Goal: Transaction & Acquisition: Book appointment/travel/reservation

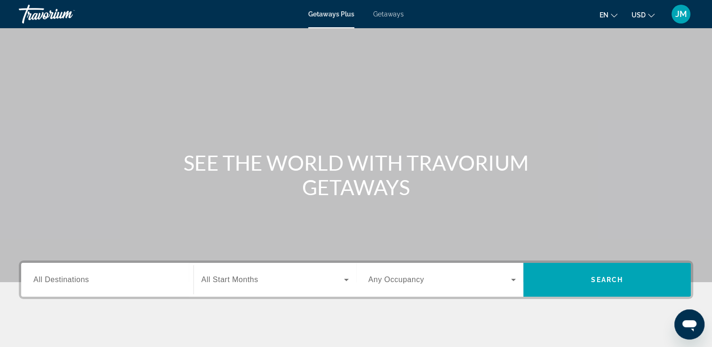
click at [389, 14] on span "Getaways" at bounding box center [388, 14] width 31 height 8
click at [53, 279] on span "All Destinations" at bounding box center [61, 280] width 56 height 8
click at [53, 279] on input "Destination All Destinations" at bounding box center [107, 280] width 148 height 11
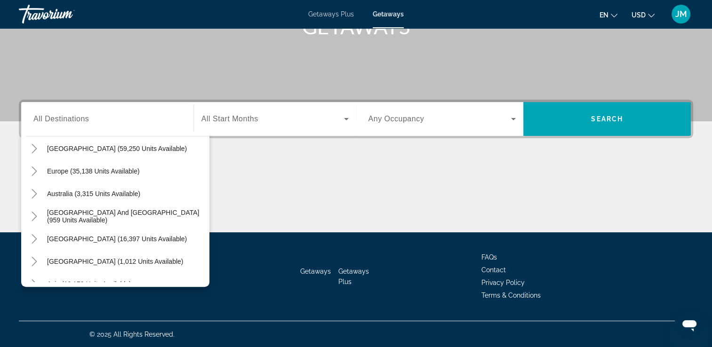
scroll to position [38, 0]
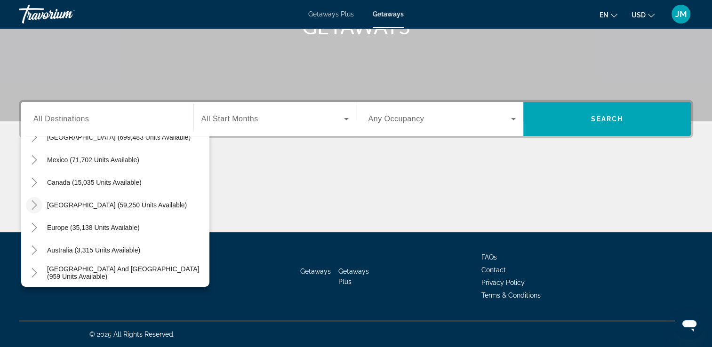
click at [35, 204] on icon "Toggle Caribbean & Atlantic Islands (59,250 units available)" at bounding box center [34, 204] width 9 height 9
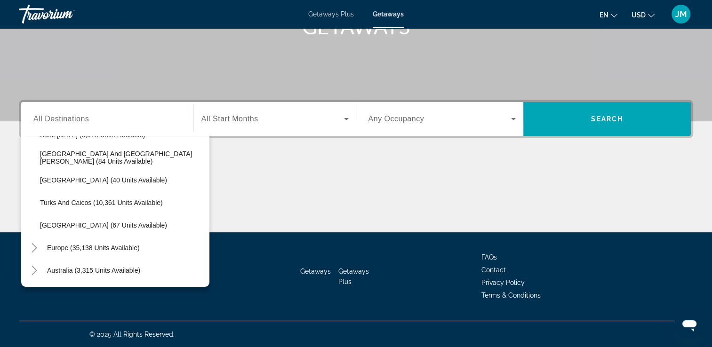
scroll to position [371, 0]
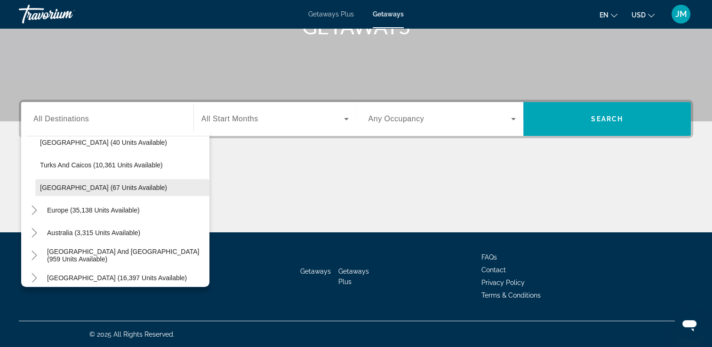
click at [64, 187] on span "Virgin Islands (67 units available)" at bounding box center [103, 188] width 127 height 8
type input "**********"
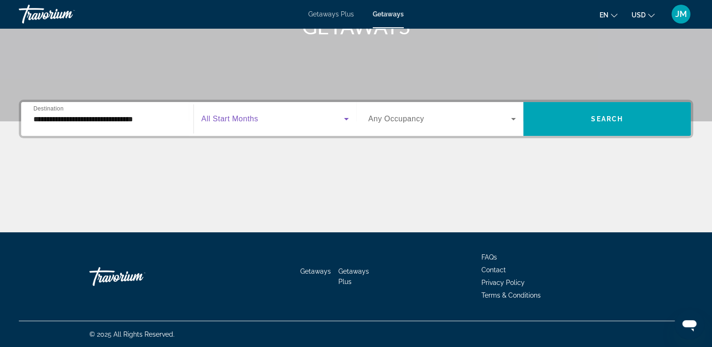
click at [347, 120] on icon "Search widget" at bounding box center [346, 118] width 11 height 11
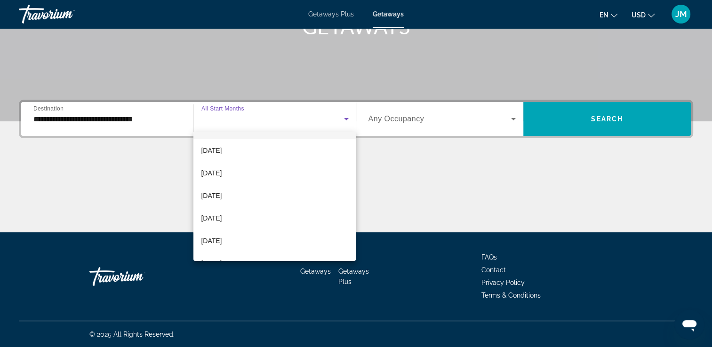
scroll to position [38, 0]
click at [214, 246] on span "February 2026" at bounding box center [211, 244] width 21 height 11
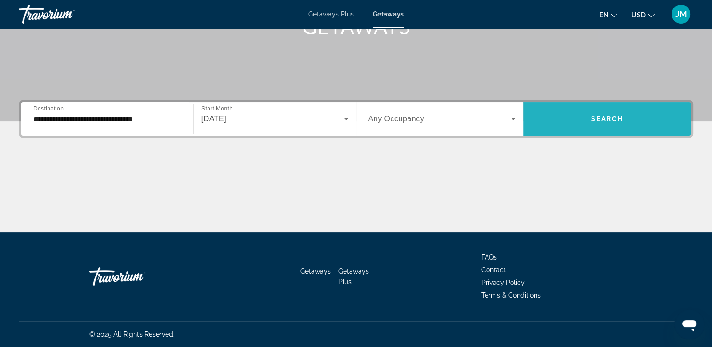
click at [611, 119] on span "Search" at bounding box center [607, 119] width 32 height 8
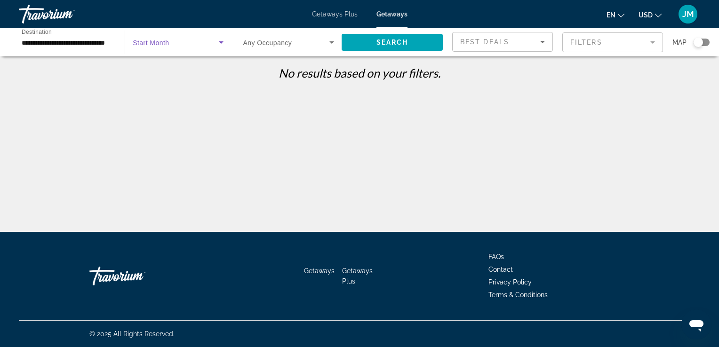
click at [218, 42] on icon "Search widget" at bounding box center [220, 42] width 11 height 11
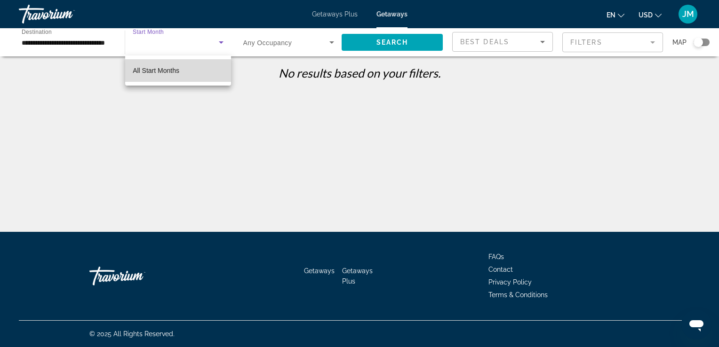
click at [168, 69] on span "All Start Months" at bounding box center [156, 71] width 47 height 8
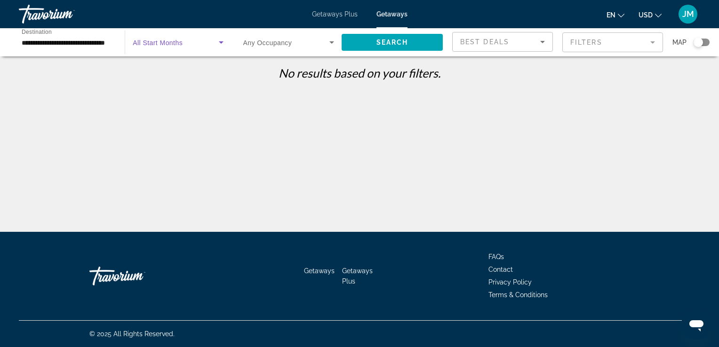
click at [220, 43] on icon "Search widget" at bounding box center [220, 42] width 11 height 11
click at [192, 86] on div at bounding box center [359, 173] width 719 height 347
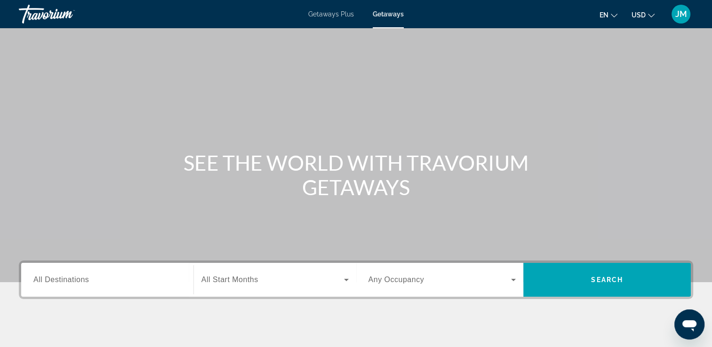
click at [36, 278] on span "All Destinations" at bounding box center [61, 280] width 56 height 8
click at [36, 278] on input "Destination All Destinations" at bounding box center [107, 280] width 148 height 11
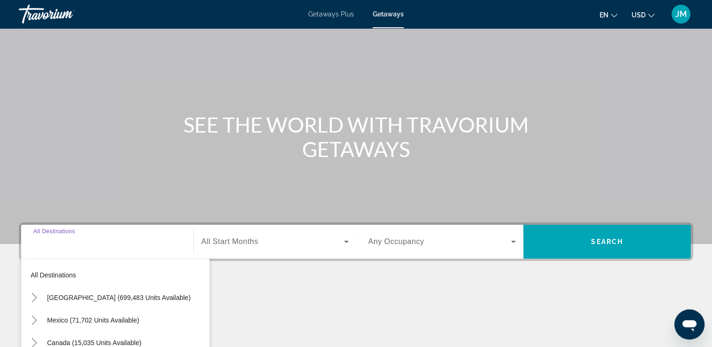
scroll to position [161, 0]
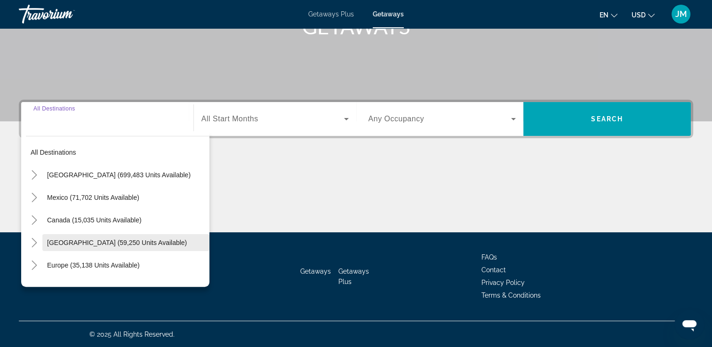
click at [57, 244] on span "Caribbean & Atlantic Islands (59,250 units available)" at bounding box center [117, 243] width 140 height 8
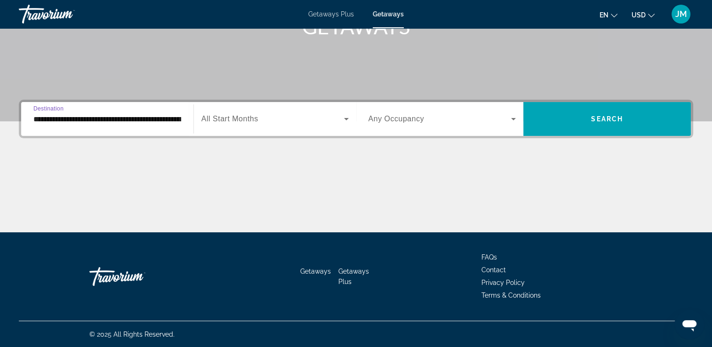
click at [35, 116] on input "**********" at bounding box center [107, 119] width 148 height 11
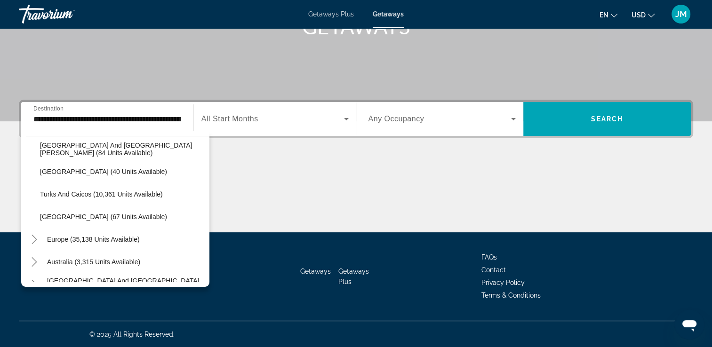
scroll to position [347, 0]
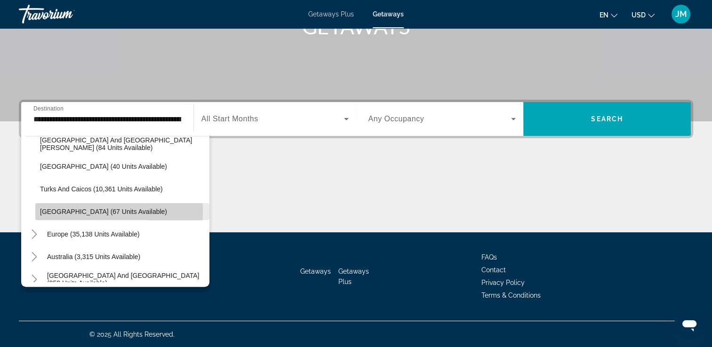
click at [55, 210] on span "Virgin Islands (67 units available)" at bounding box center [103, 212] width 127 height 8
type input "**********"
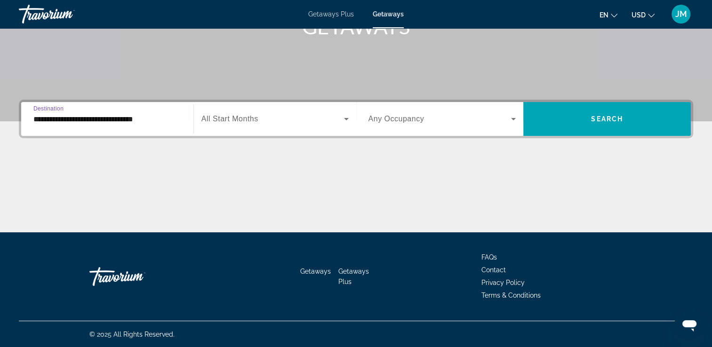
click at [346, 121] on icon "Search widget" at bounding box center [346, 118] width 11 height 11
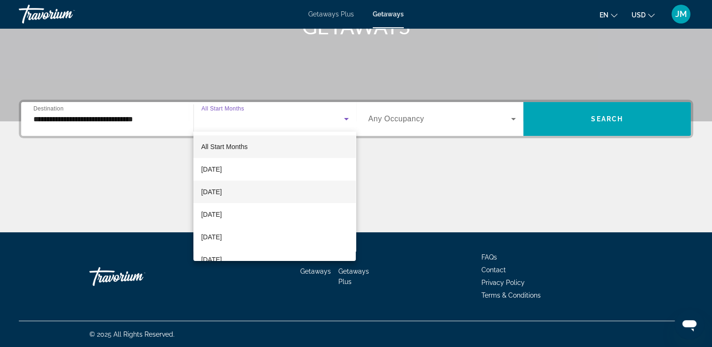
click at [218, 191] on span "October 2025" at bounding box center [211, 191] width 21 height 11
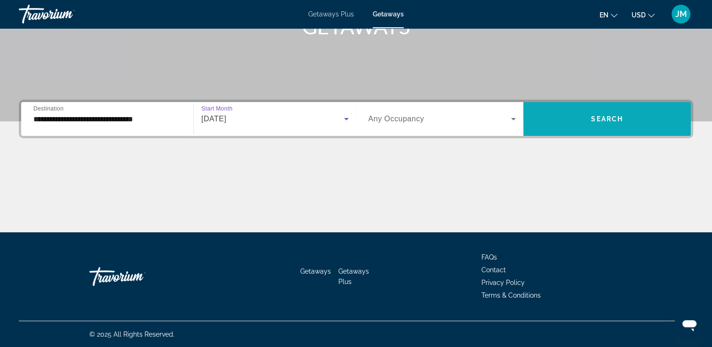
click at [607, 117] on span "Search" at bounding box center [607, 119] width 32 height 8
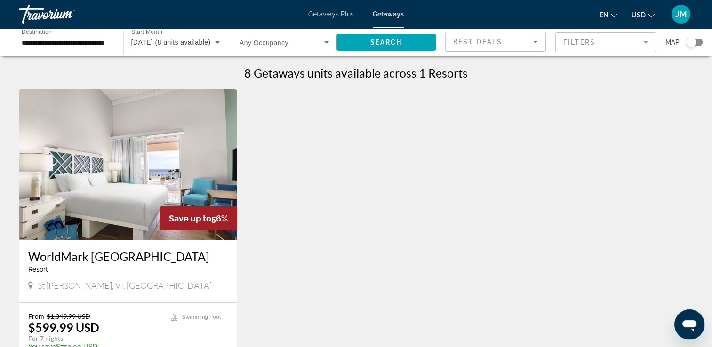
click at [107, 199] on img "Main content" at bounding box center [128, 164] width 218 height 151
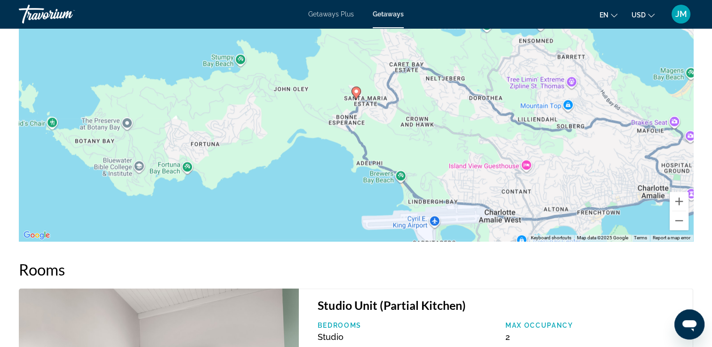
scroll to position [1381, 0]
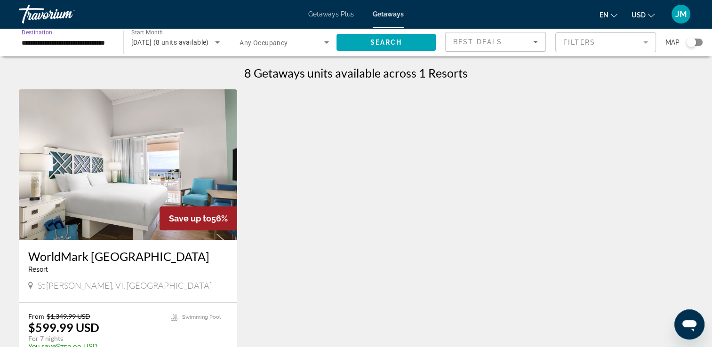
click at [62, 41] on input "**********" at bounding box center [66, 42] width 89 height 11
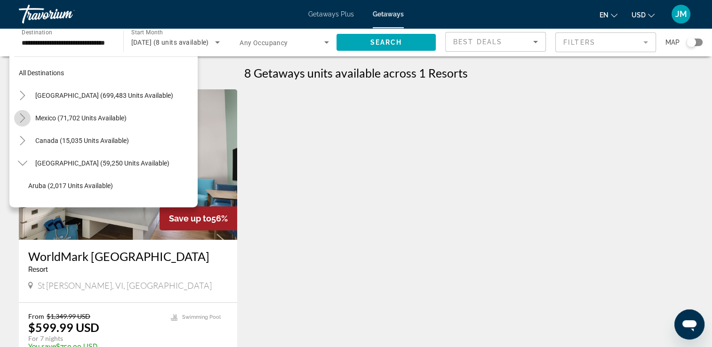
click at [24, 119] on icon "Toggle Mexico (71,702 units available)" at bounding box center [22, 117] width 5 height 9
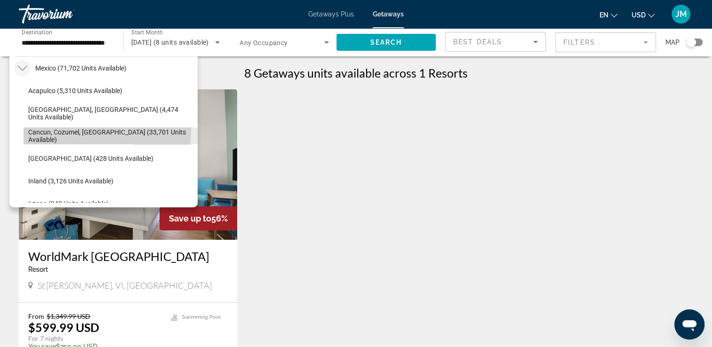
click at [43, 129] on span "Cancun, Cozumel, Riviera Maya (33,701 units available)" at bounding box center [110, 135] width 165 height 15
type input "**********"
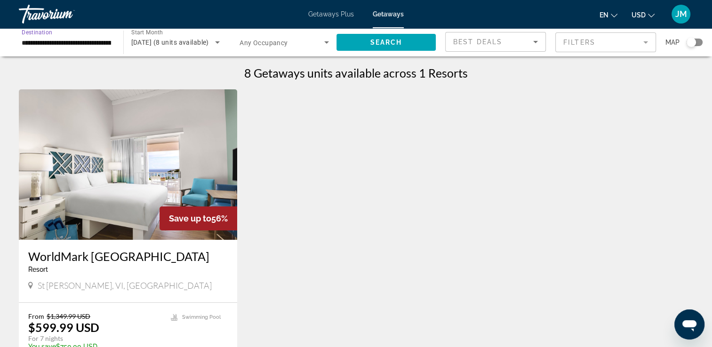
click at [218, 44] on icon "Search widget" at bounding box center [217, 42] width 11 height 11
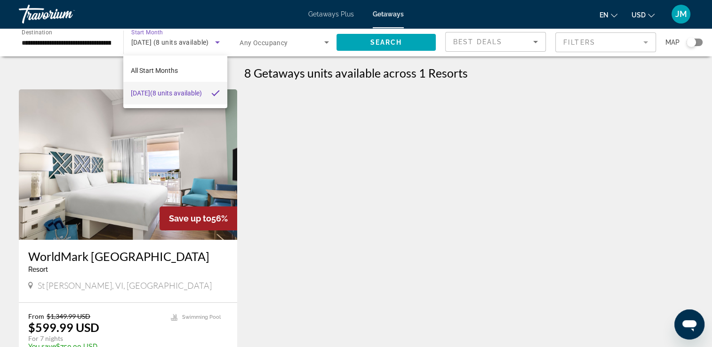
click at [156, 90] on span "October 2025 (8 units available)" at bounding box center [166, 92] width 71 height 11
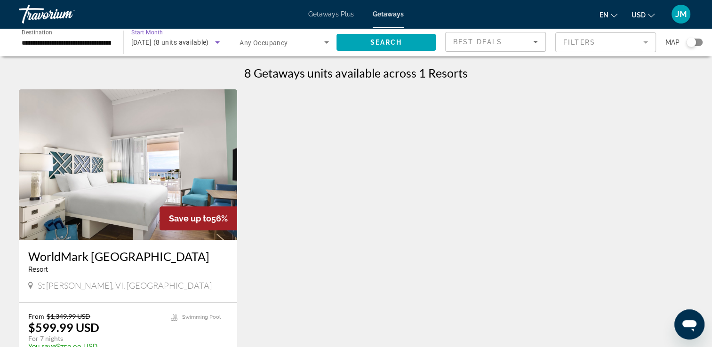
click at [145, 37] on div "October 2025 (8 units available)" at bounding box center [173, 42] width 84 height 11
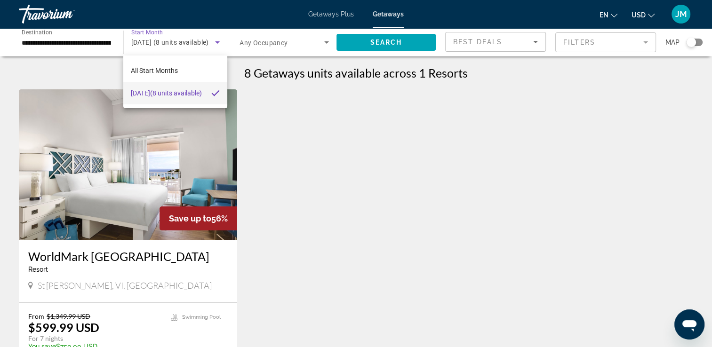
click at [145, 37] on div at bounding box center [356, 173] width 712 height 347
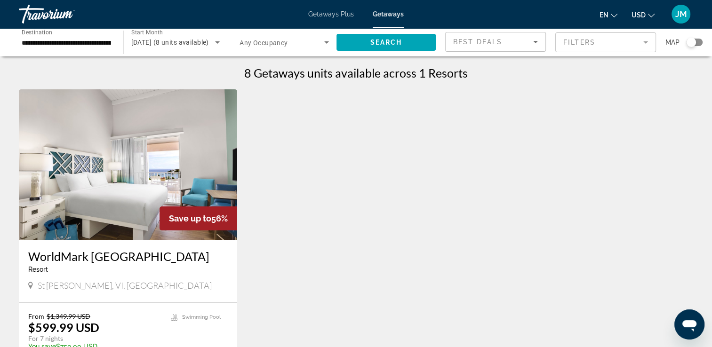
click at [145, 37] on div "October 2025 (8 units available)" at bounding box center [173, 42] width 84 height 11
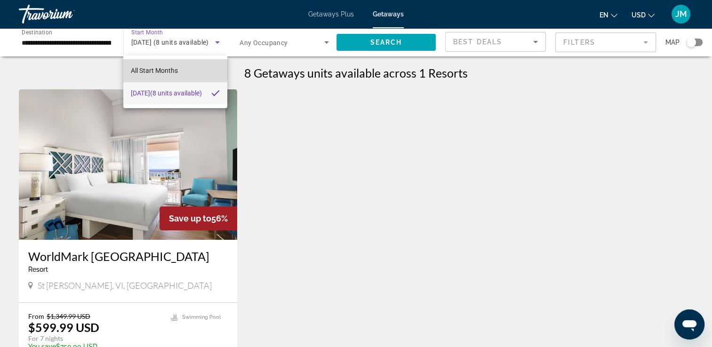
click at [147, 69] on span "All Start Months" at bounding box center [154, 71] width 47 height 8
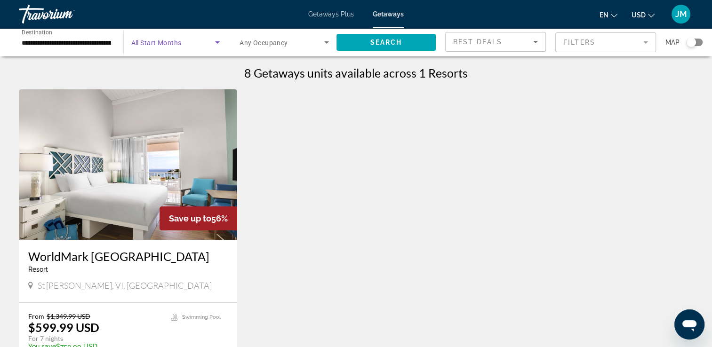
click at [216, 44] on icon "Search widget" at bounding box center [217, 42] width 11 height 11
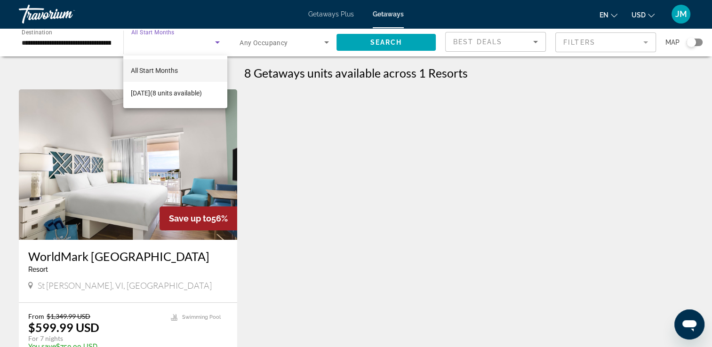
click at [141, 43] on div at bounding box center [356, 173] width 712 height 347
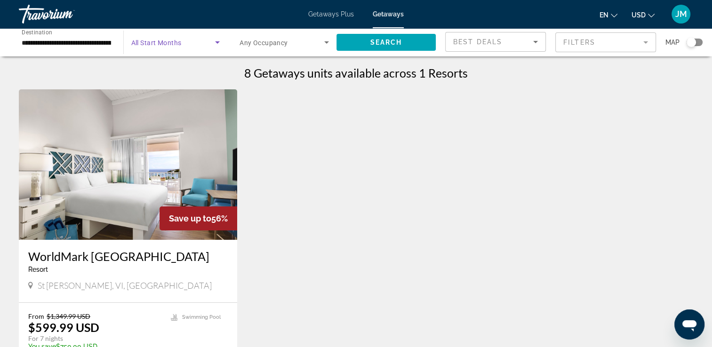
click at [218, 45] on icon "Search widget" at bounding box center [217, 42] width 11 height 11
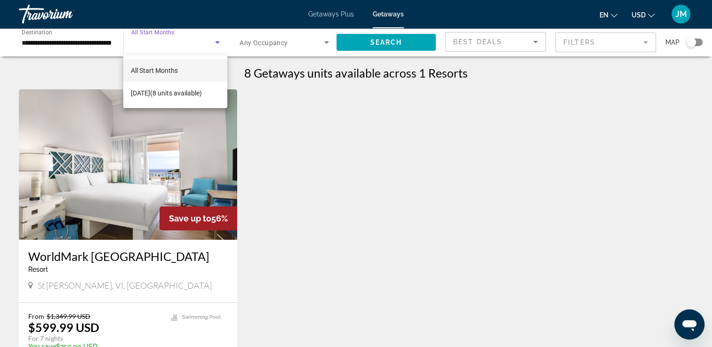
click at [151, 46] on div at bounding box center [356, 173] width 712 height 347
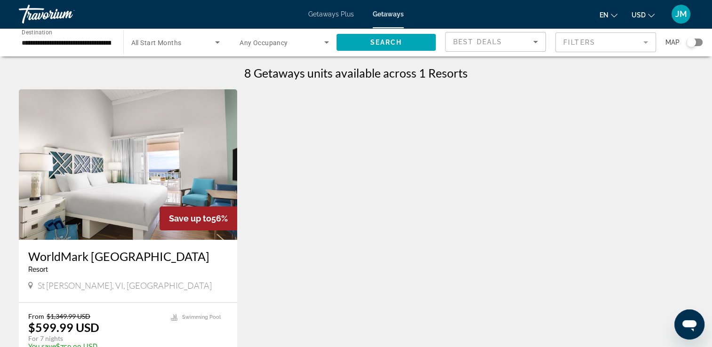
click at [218, 41] on icon "Search widget" at bounding box center [217, 42] width 5 height 2
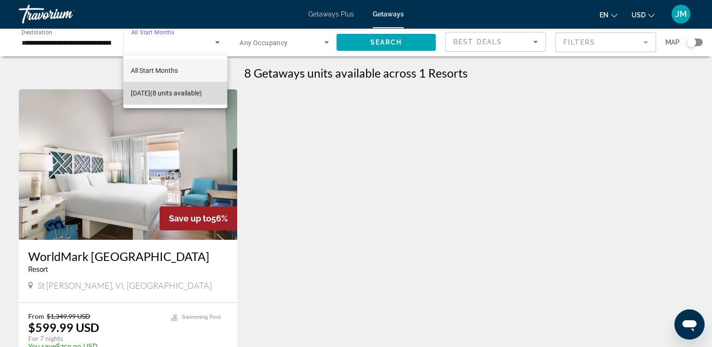
click at [141, 87] on span "October 2025 (8 units available)" at bounding box center [166, 92] width 71 height 11
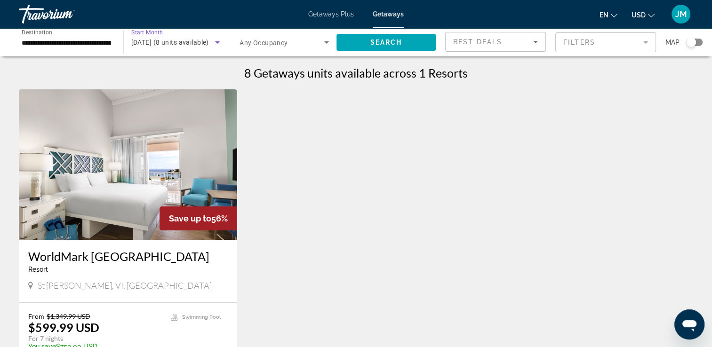
click at [219, 45] on icon "Search widget" at bounding box center [217, 42] width 11 height 11
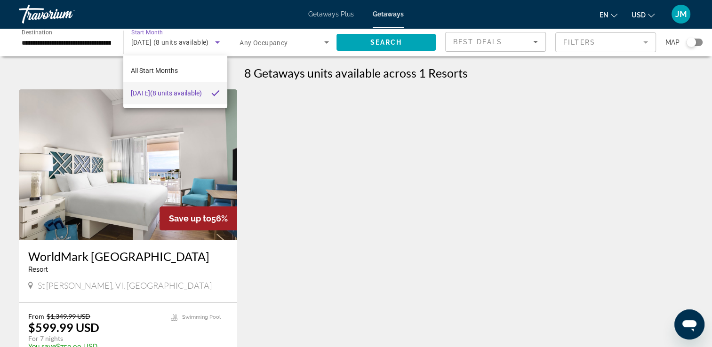
click at [156, 99] on span "October 2025 (8 units available)" at bounding box center [166, 92] width 71 height 11
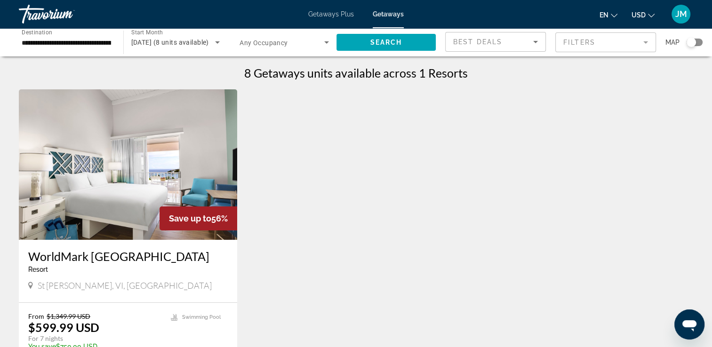
click at [144, 32] on span "Start Month" at bounding box center [147, 32] width 32 height 7
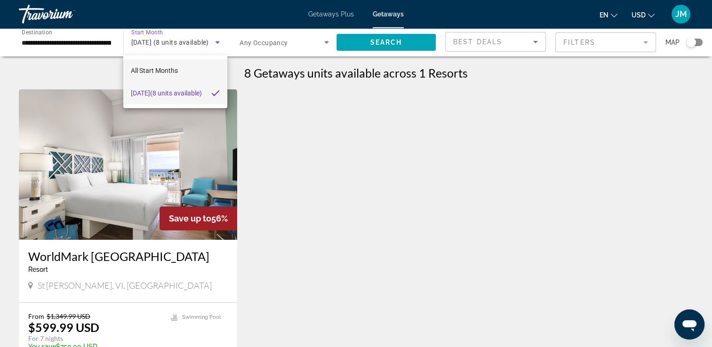
click at [154, 69] on span "All Start Months" at bounding box center [154, 71] width 47 height 8
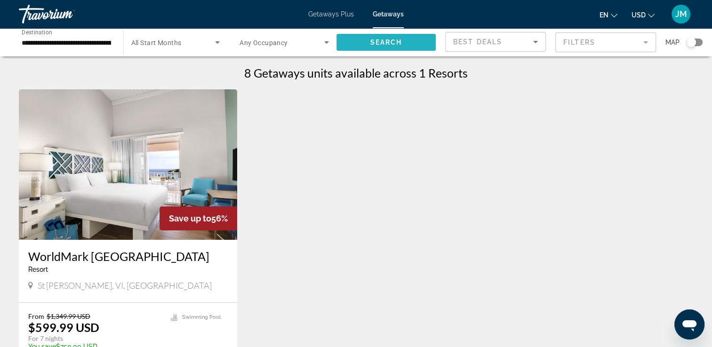
click at [390, 41] on span "Search" at bounding box center [386, 43] width 32 height 8
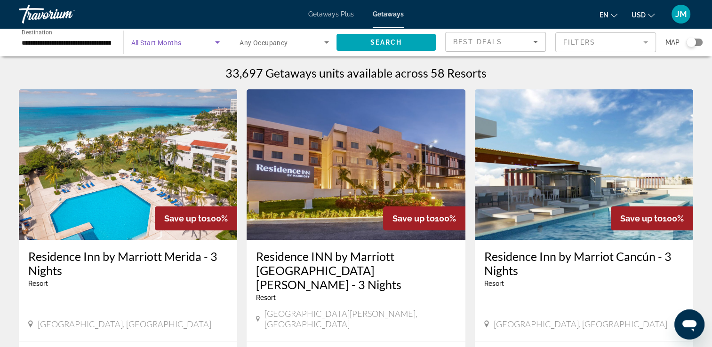
click at [217, 45] on icon "Search widget" at bounding box center [217, 42] width 11 height 11
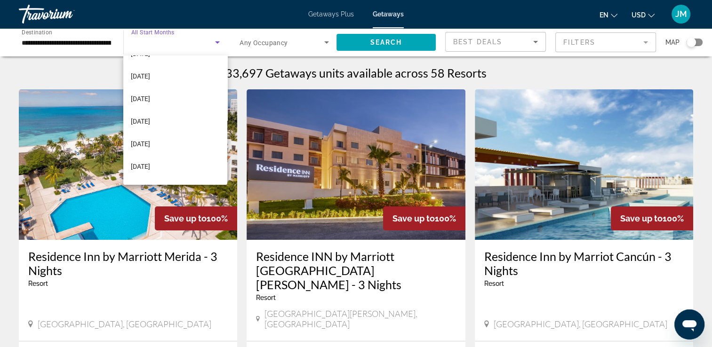
scroll to position [131, 0]
click at [148, 73] on span "February 2026" at bounding box center [140, 74] width 19 height 11
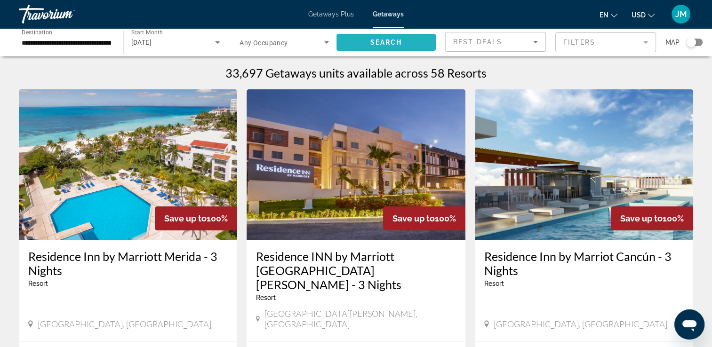
click at [387, 40] on span "Search" at bounding box center [386, 43] width 32 height 8
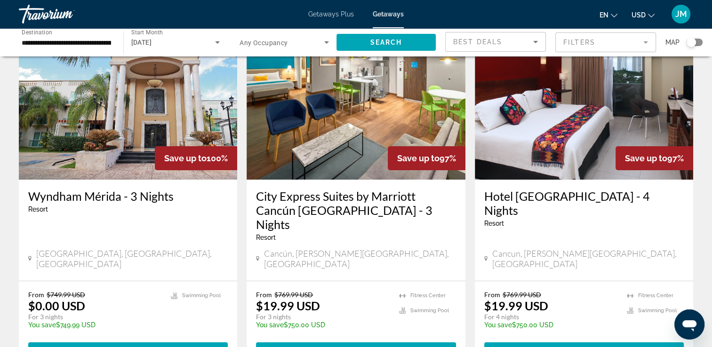
scroll to position [69, 0]
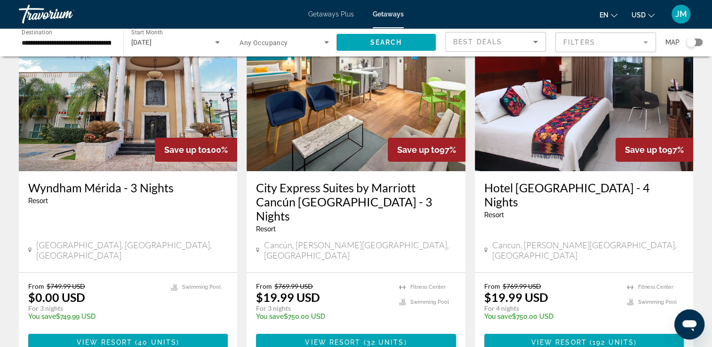
click at [95, 183] on h3 "Wyndham Mérida - 3 Nights" at bounding box center [127, 188] width 199 height 14
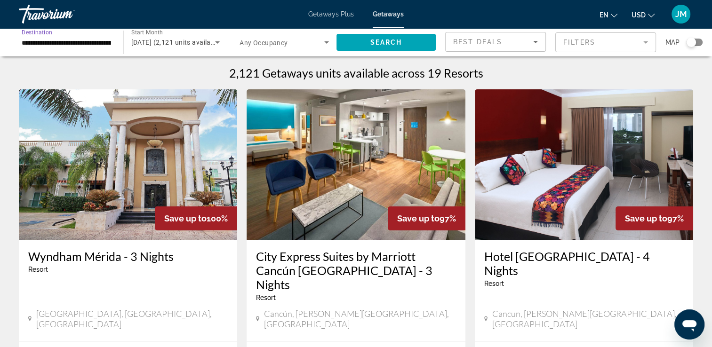
click at [77, 44] on input "**********" at bounding box center [66, 42] width 89 height 11
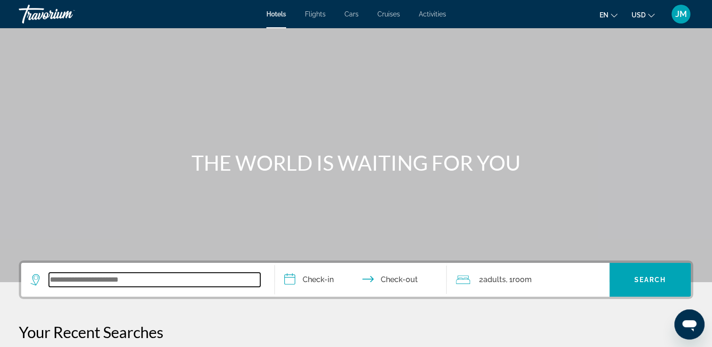
click at [54, 279] on input "Search widget" at bounding box center [154, 280] width 211 height 14
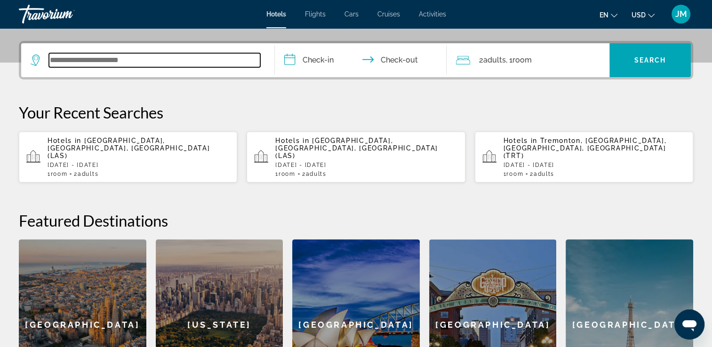
scroll to position [230, 0]
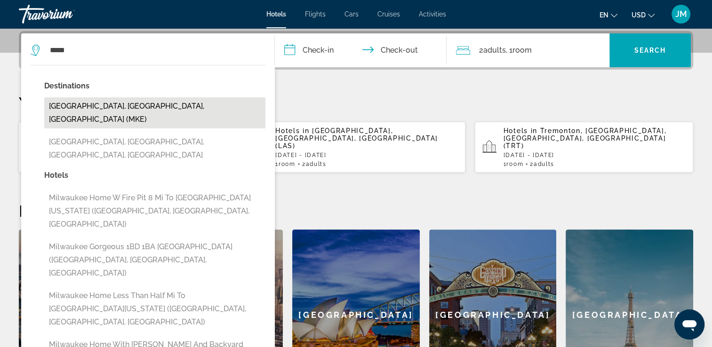
click at [94, 107] on button "[GEOGRAPHIC_DATA], [GEOGRAPHIC_DATA], [GEOGRAPHIC_DATA] (MKE)" at bounding box center [154, 112] width 221 height 31
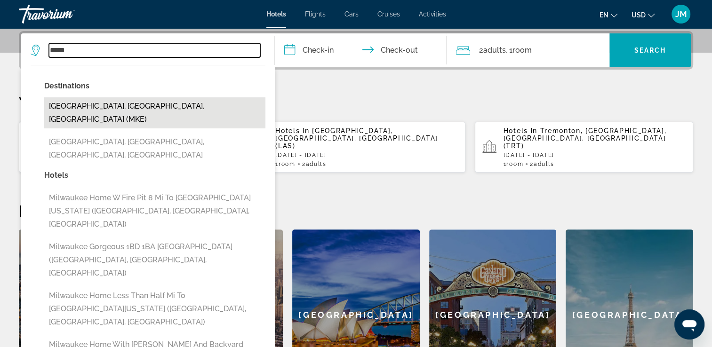
type input "**********"
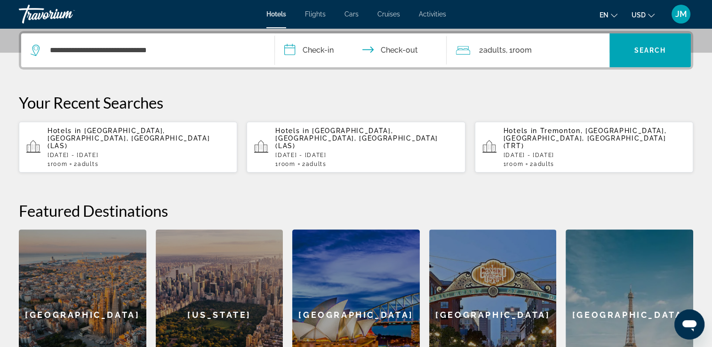
click at [315, 48] on input "**********" at bounding box center [363, 51] width 176 height 37
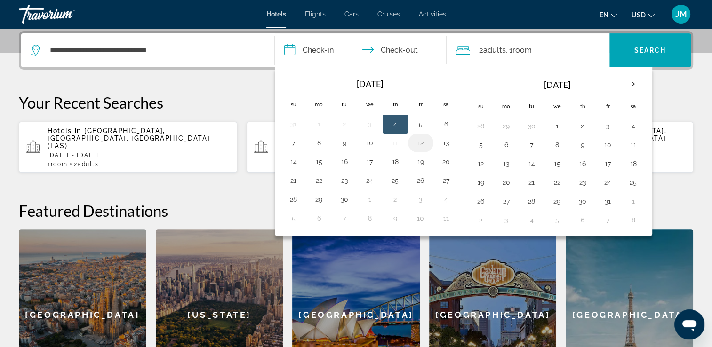
click at [423, 142] on button "12" at bounding box center [420, 142] width 15 height 13
click at [294, 161] on button "14" at bounding box center [293, 161] width 15 height 13
type input "**********"
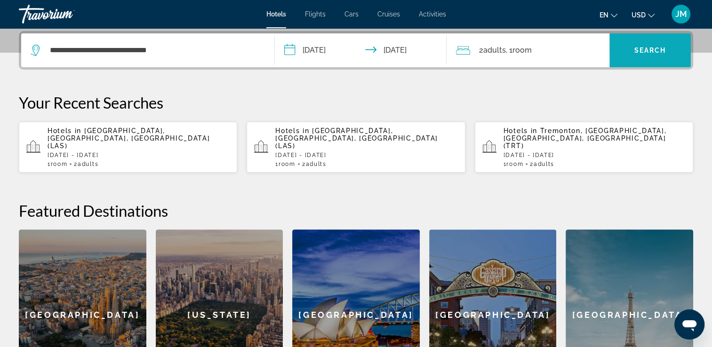
click at [650, 50] on span "Search" at bounding box center [650, 51] width 32 height 8
